Goal: Navigation & Orientation: Go to known website

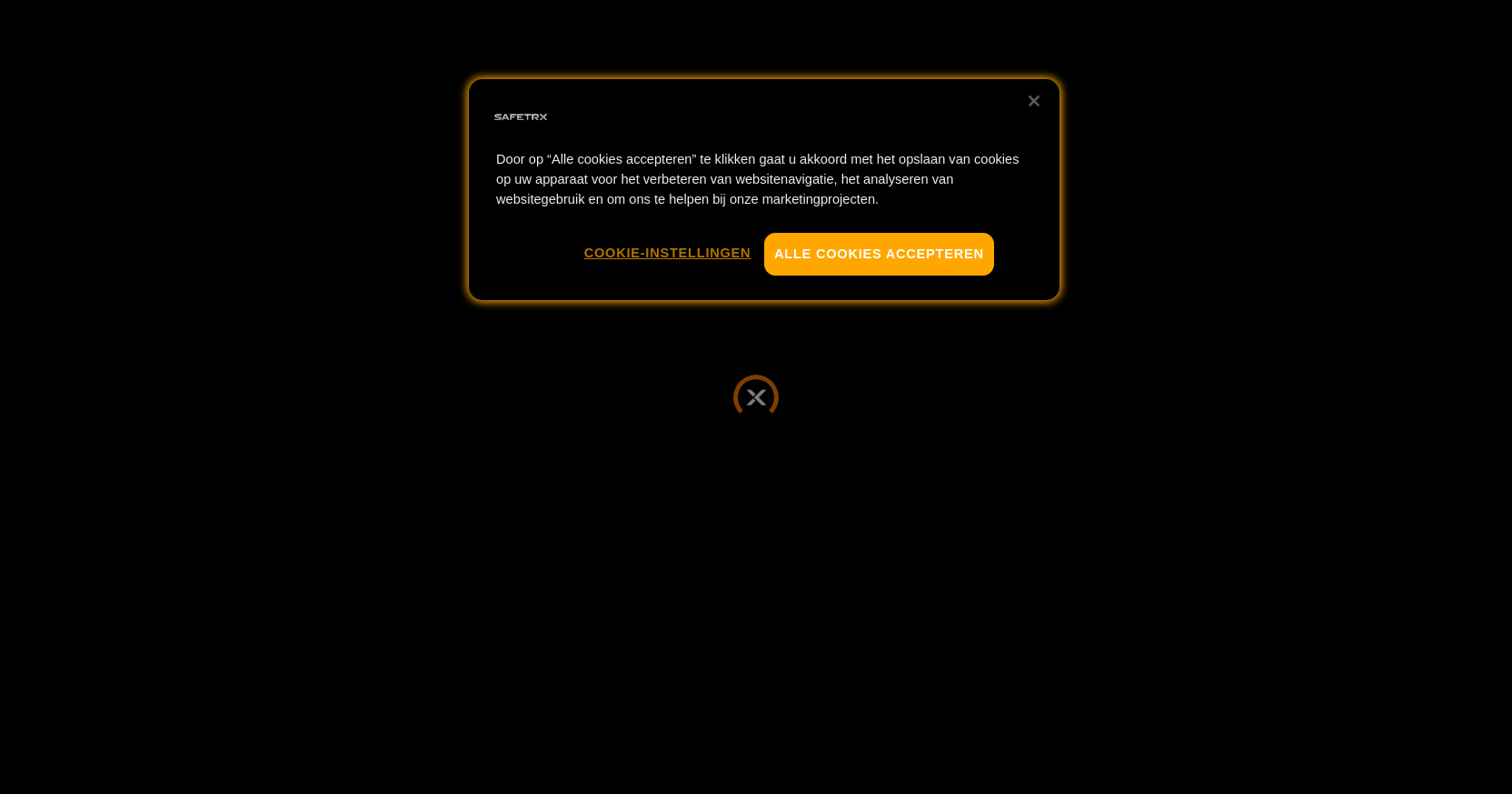
click at [648, 254] on button "Cookie-instellingen" at bounding box center [668, 253] width 167 height 40
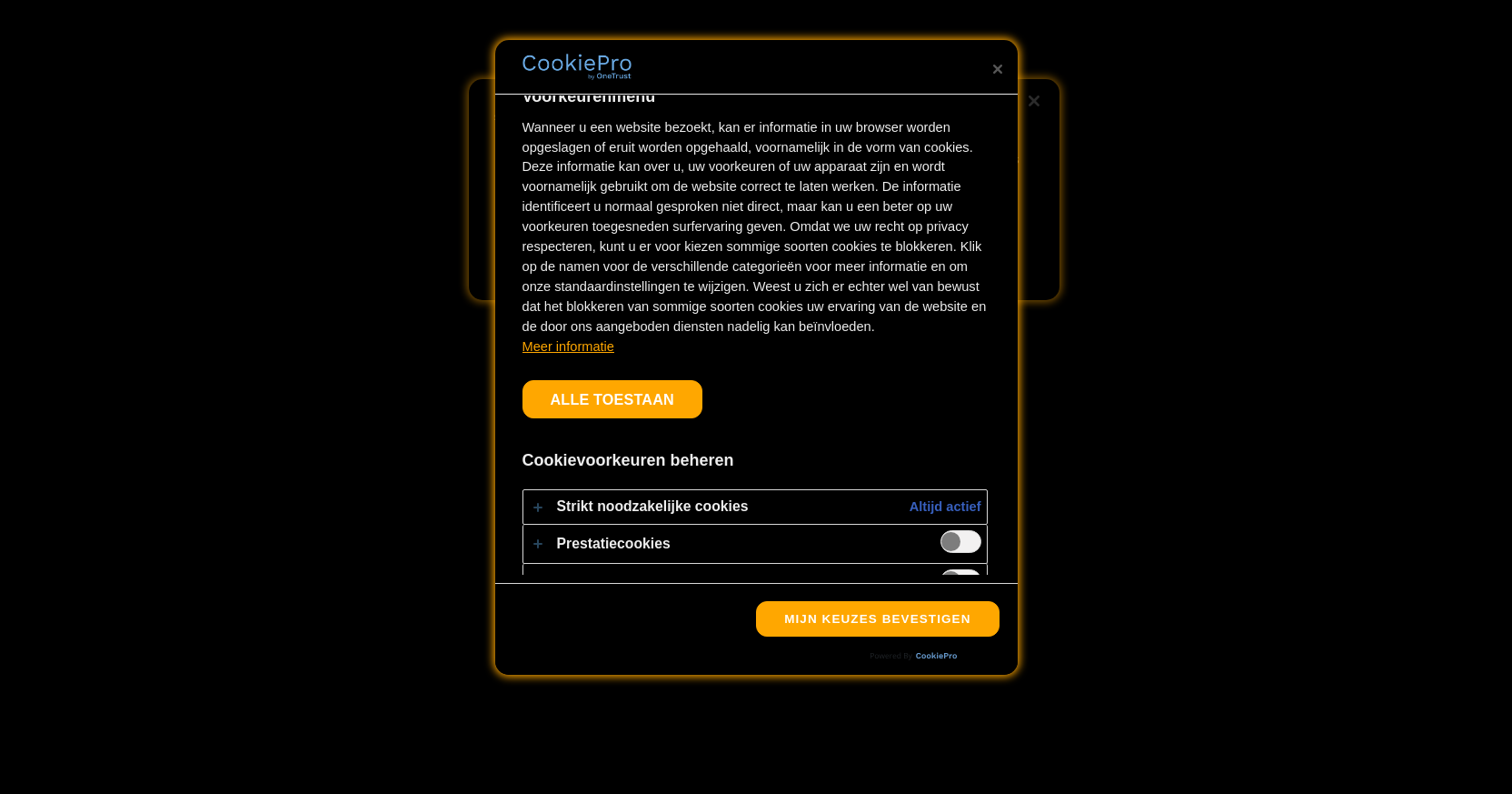
scroll to position [19, 0]
click at [1000, 67] on button "Sluiten" at bounding box center [997, 69] width 40 height 40
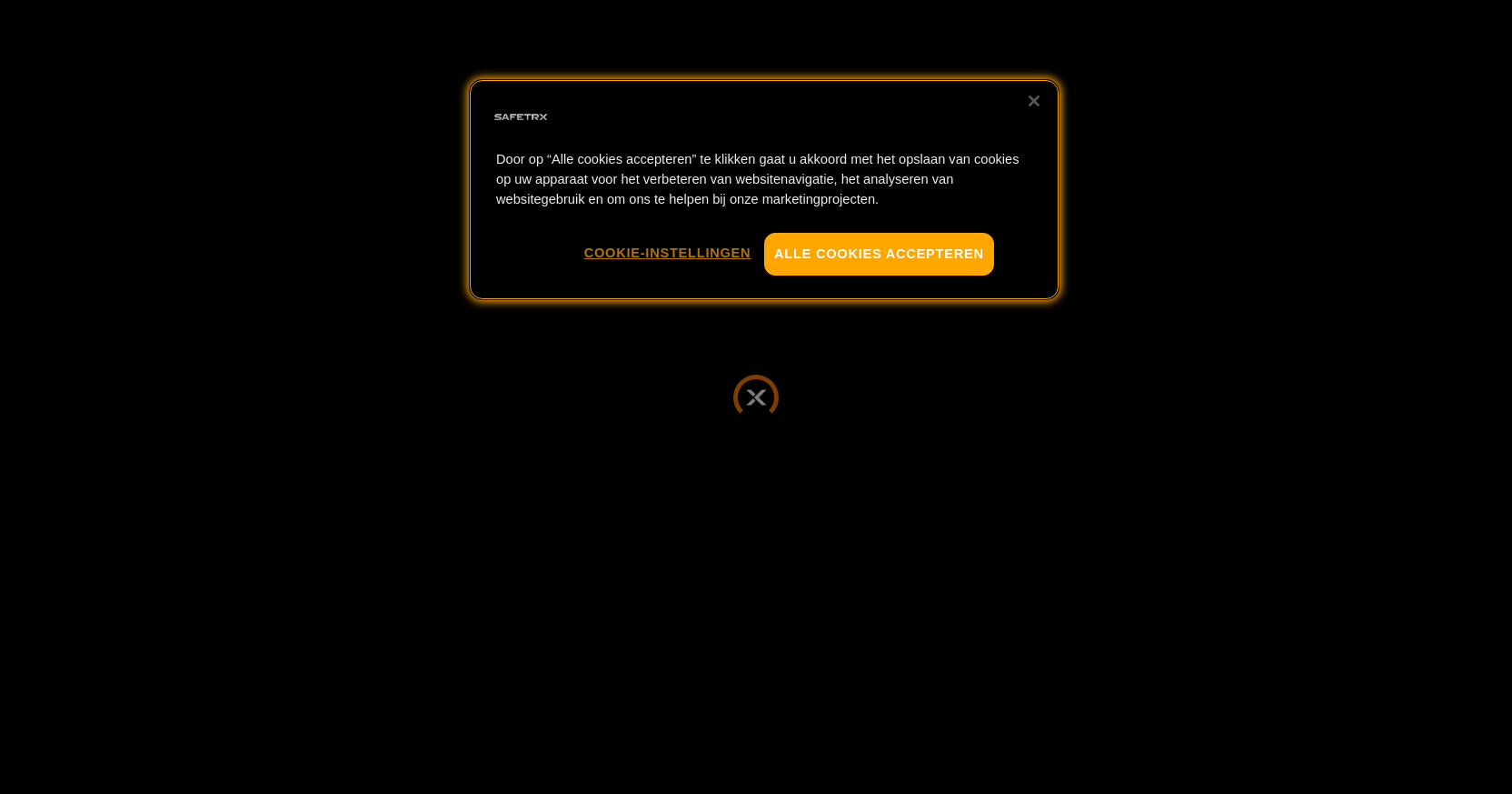
click at [647, 240] on button "Cookie-instellingen" at bounding box center [668, 253] width 167 height 40
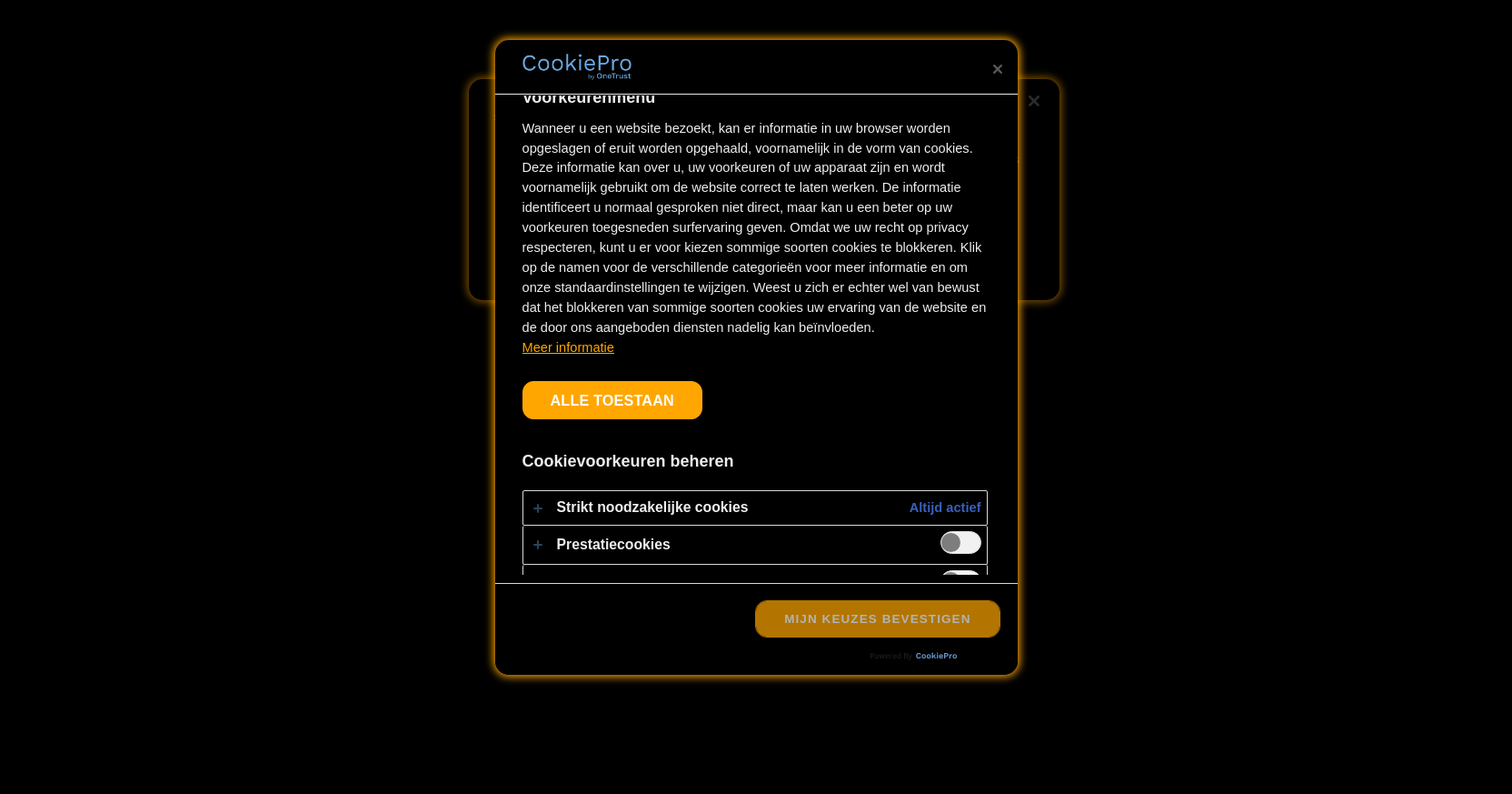
click at [841, 625] on button "Mijn keuzes bevestigen" at bounding box center [877, 618] width 243 height 36
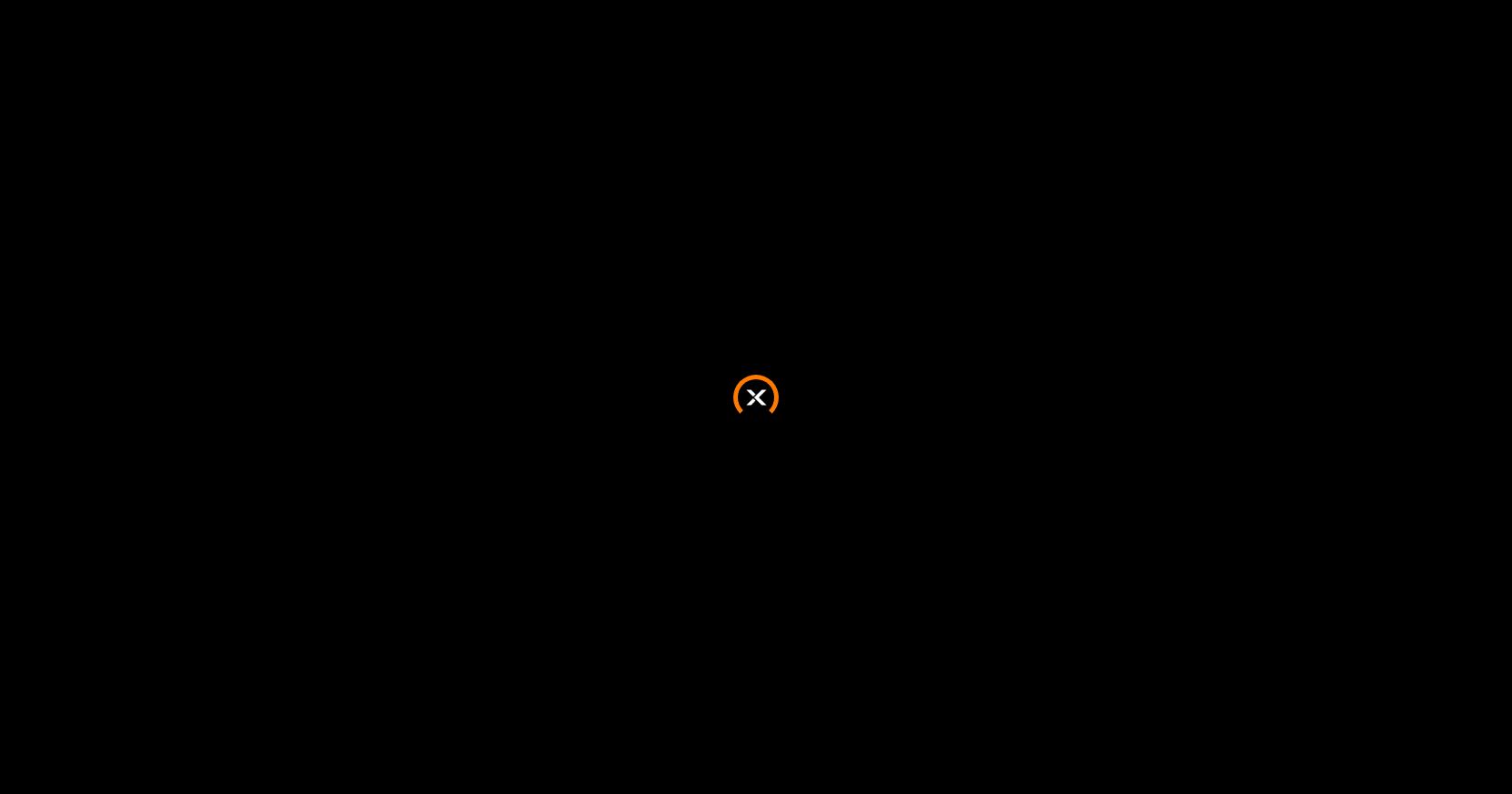
scroll to position [0, 0]
